Goal: Navigation & Orientation: Find specific page/section

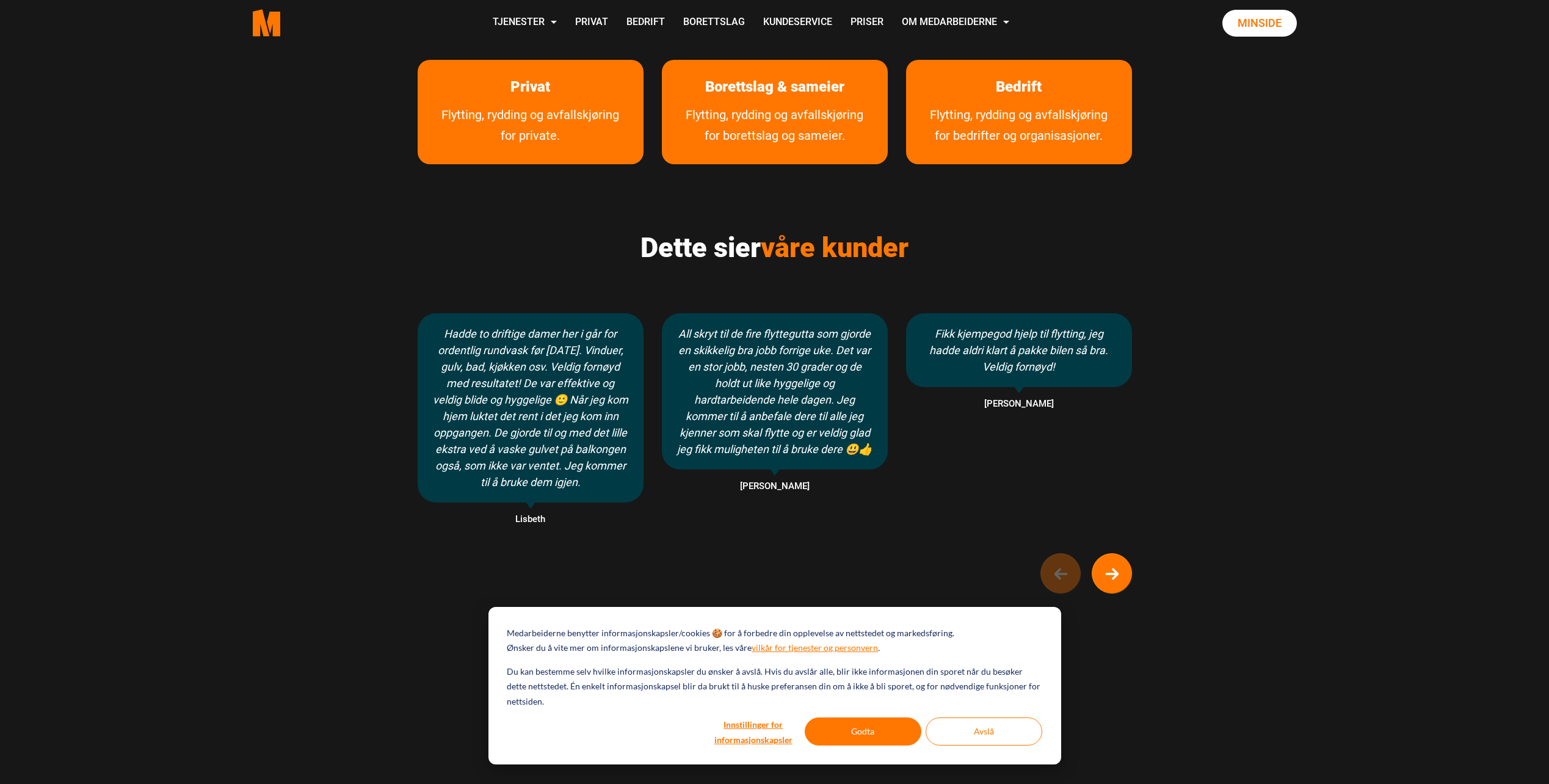
scroll to position [794, 0]
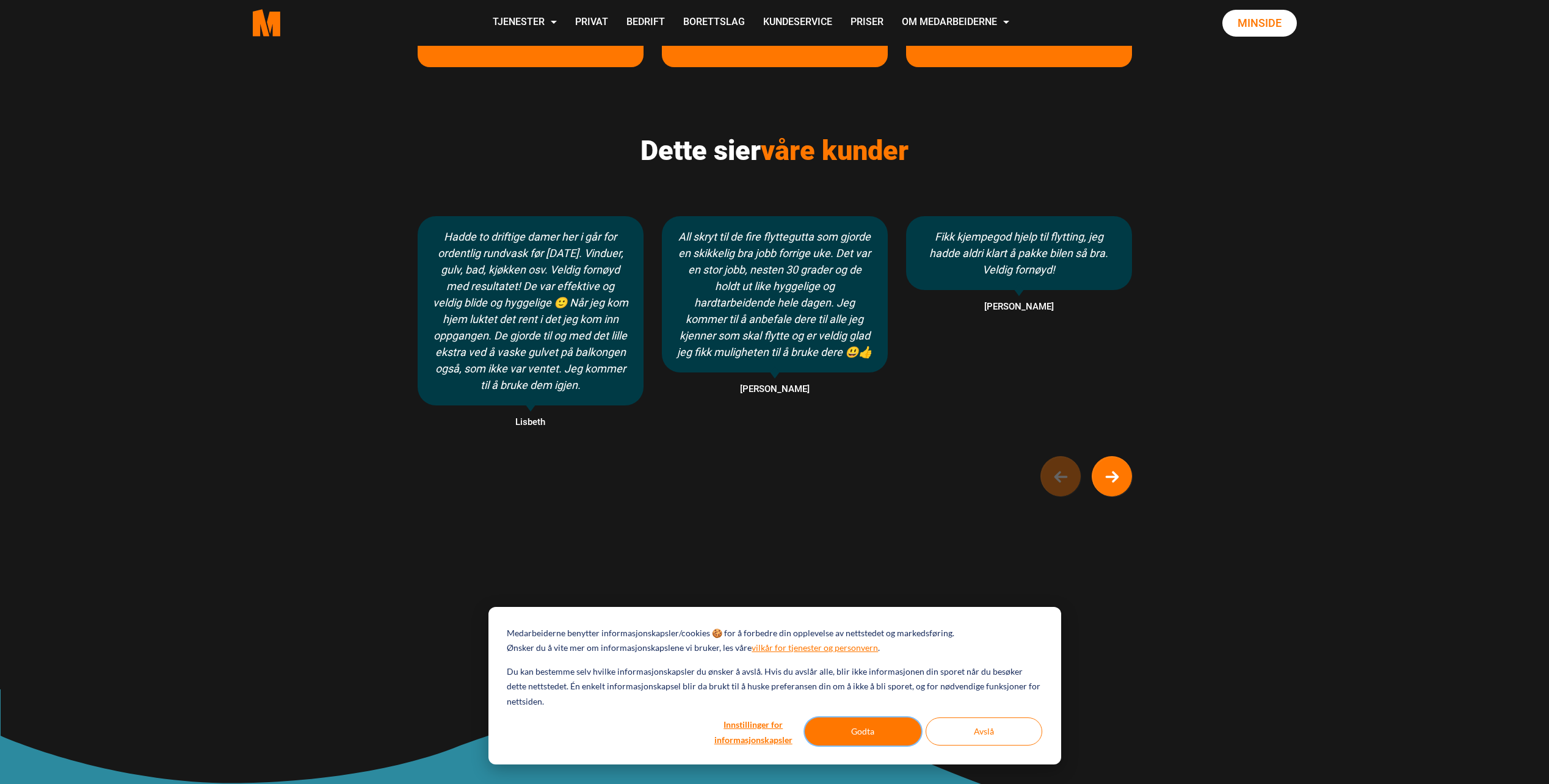
click at [868, 739] on button "Godta" at bounding box center [863, 731] width 116 height 28
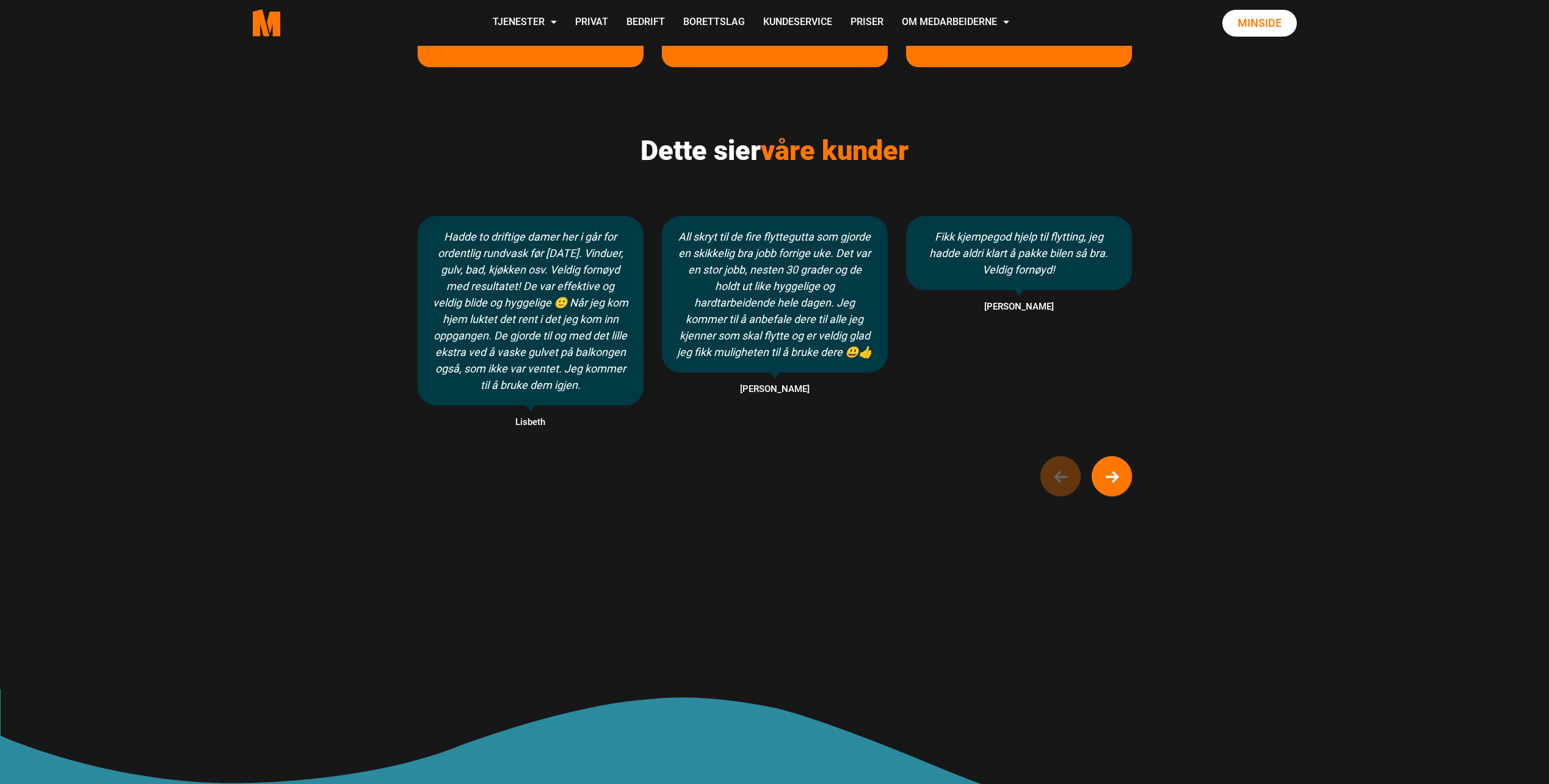
scroll to position [0, 0]
click at [965, 70] on link "Våre partnere" at bounding box center [960, 82] width 123 height 25
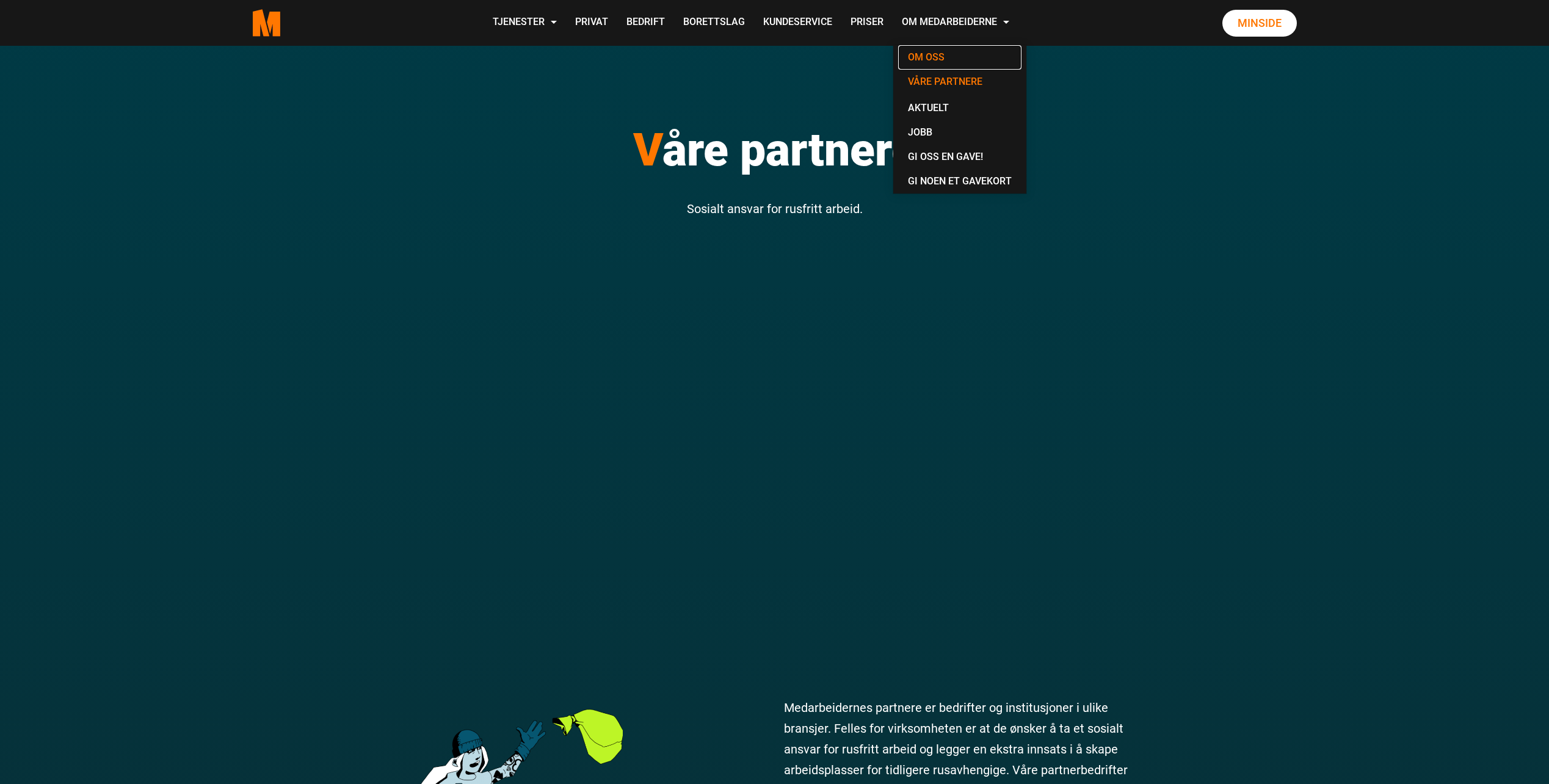
click at [928, 55] on link "Om oss" at bounding box center [960, 57] width 123 height 25
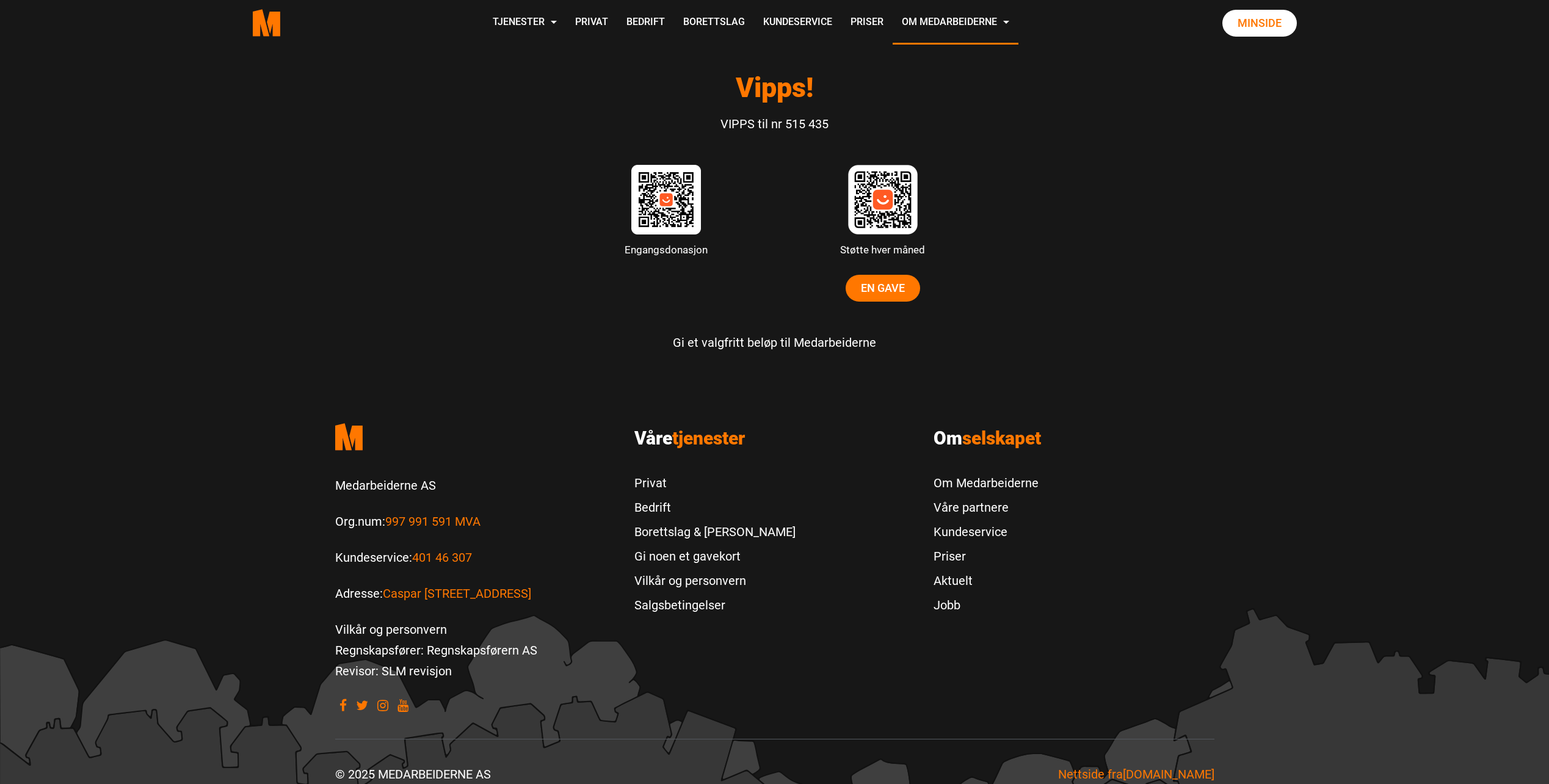
scroll to position [3604, 0]
